Goal: Navigation & Orientation: Find specific page/section

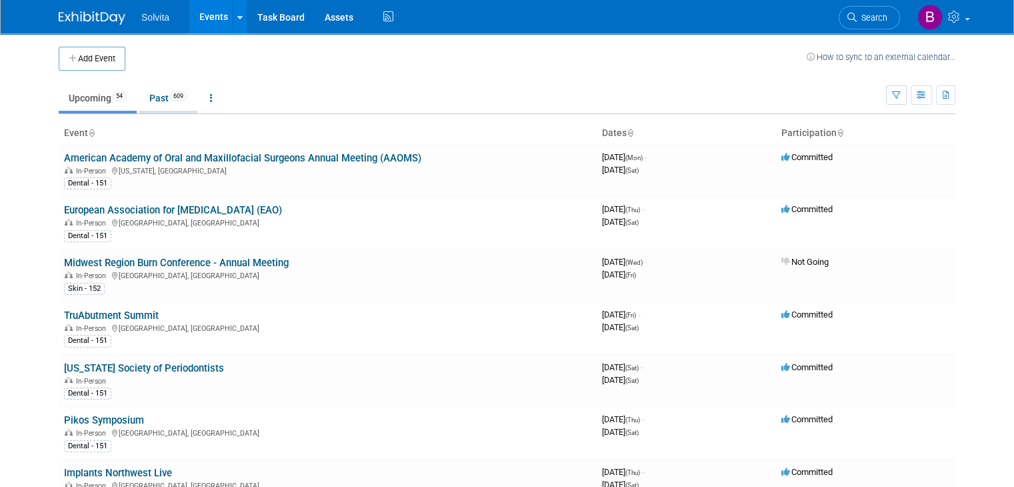
click at [147, 93] on link "Past 609" at bounding box center [168, 97] width 58 height 25
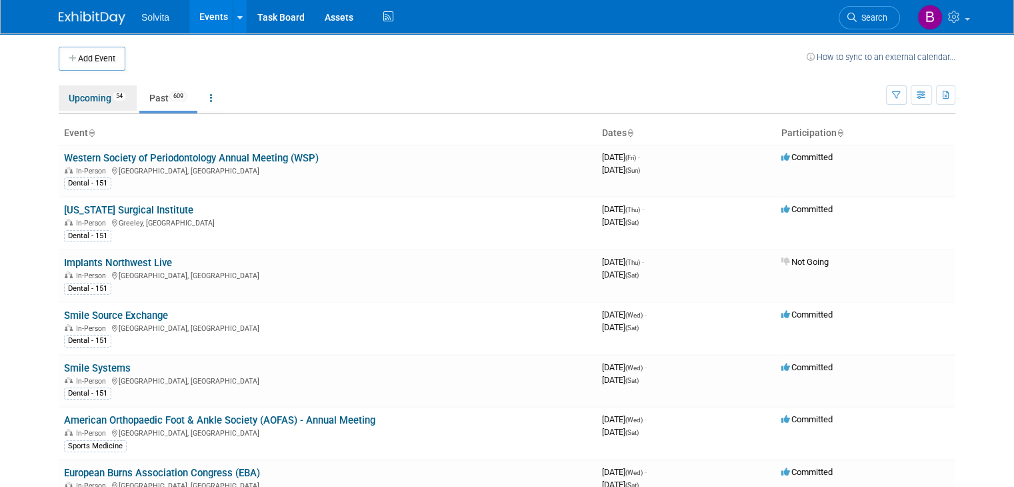
click at [94, 95] on link "Upcoming 54" at bounding box center [98, 97] width 78 height 25
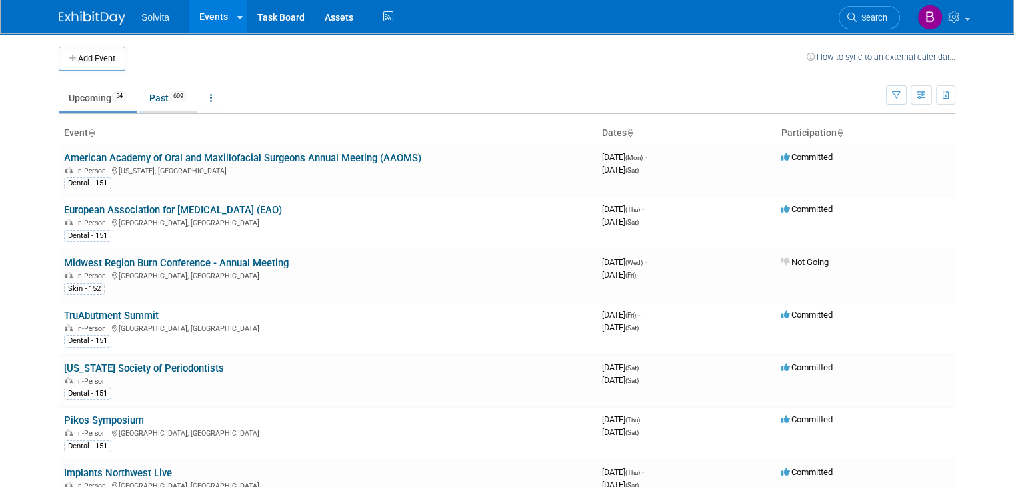
click at [143, 109] on link "Past 609" at bounding box center [168, 97] width 58 height 25
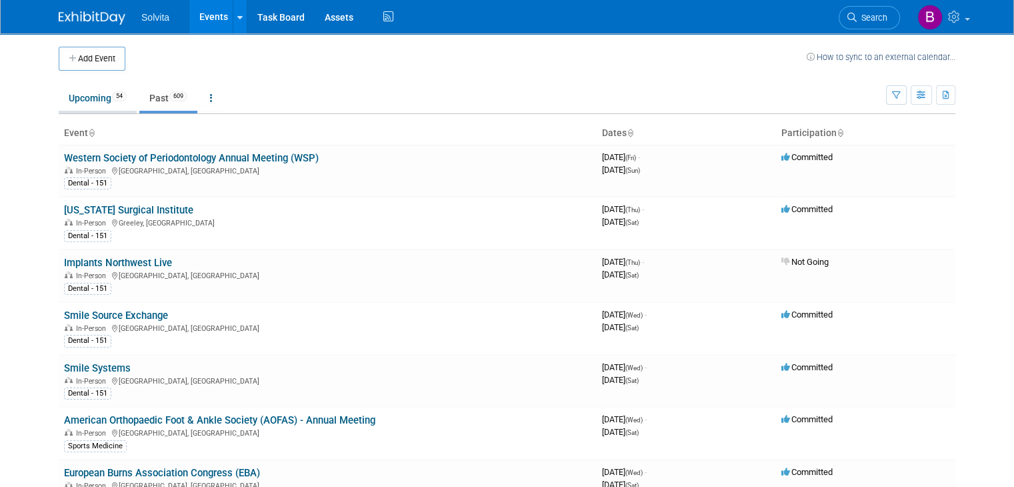
click at [87, 89] on link "Upcoming 54" at bounding box center [98, 97] width 78 height 25
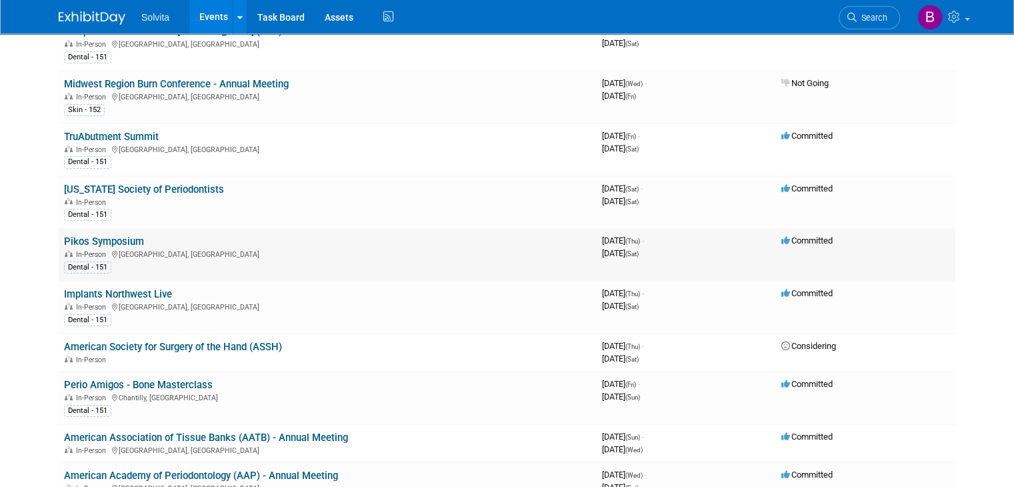
scroll to position [200, 0]
